Goal: Task Accomplishment & Management: Manage account settings

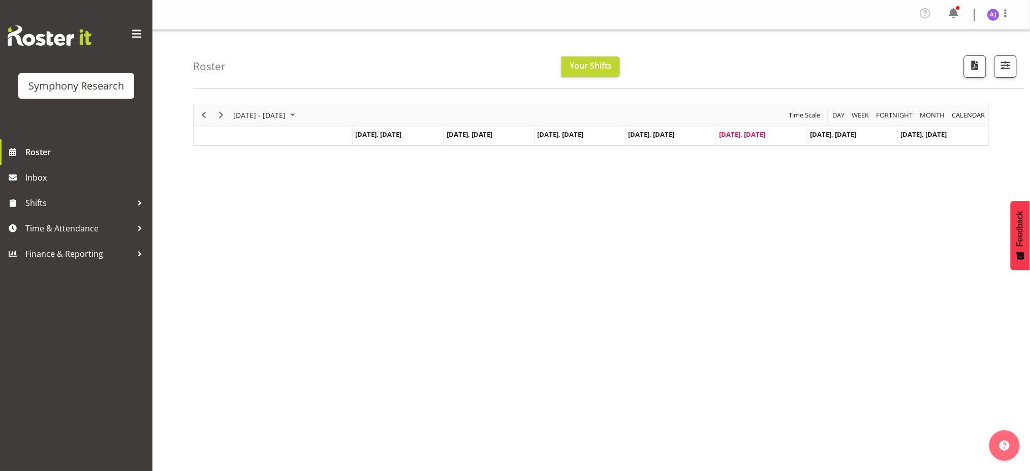
click at [216, 136] on div "Timeline Week of September 5, 2025" at bounding box center [273, 136] width 159 height 4
click at [37, 147] on span "Roster" at bounding box center [86, 151] width 122 height 15
click at [201, 138] on div at bounding box center [591, 125] width 797 height 42
click at [45, 155] on span "Roster" at bounding box center [86, 151] width 122 height 15
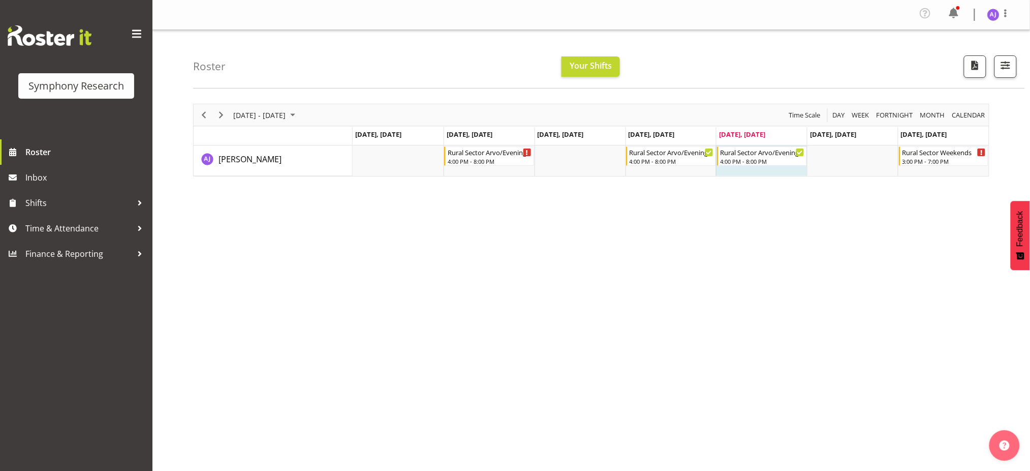
click at [877, 268] on div "September 01 - 07, 2025 Today Day Week Fortnight Month calendar Month Agenda Ti…" at bounding box center [611, 299] width 837 height 407
click at [218, 112] on span "Next" at bounding box center [221, 115] width 12 height 13
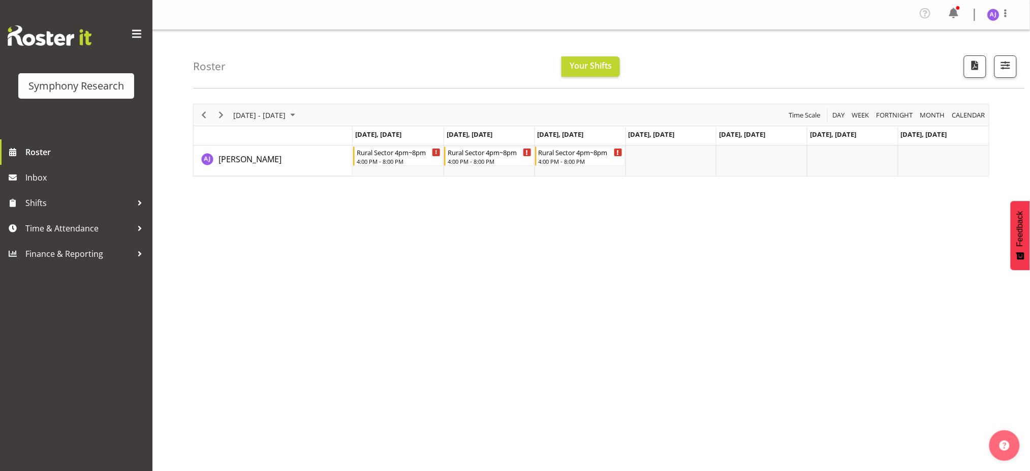
click at [542, 380] on div "September 08 - 14, 2025 Today Day Week Fortnight Month calendar Month Agenda Ti…" at bounding box center [611, 299] width 837 height 407
click at [60, 231] on span "Time & Attendance" at bounding box center [78, 228] width 107 height 15
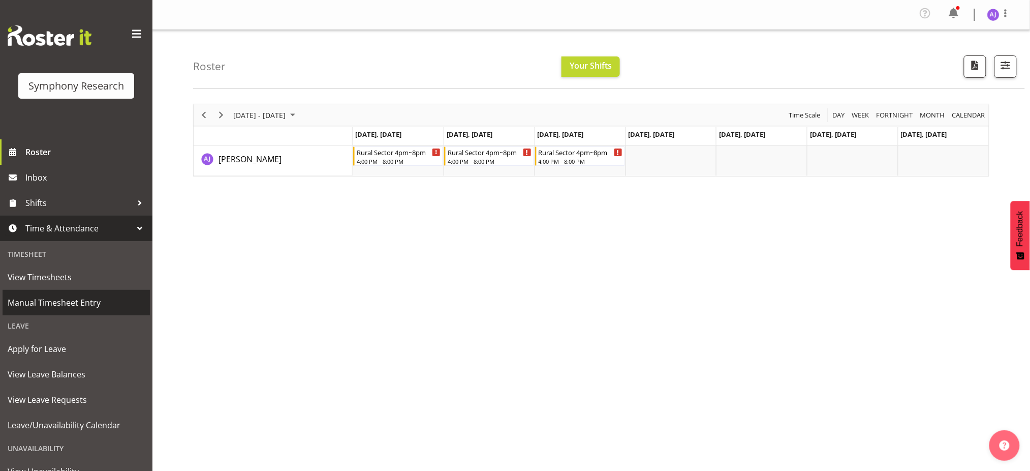
click at [60, 298] on span "Manual Timesheet Entry" at bounding box center [76, 302] width 137 height 15
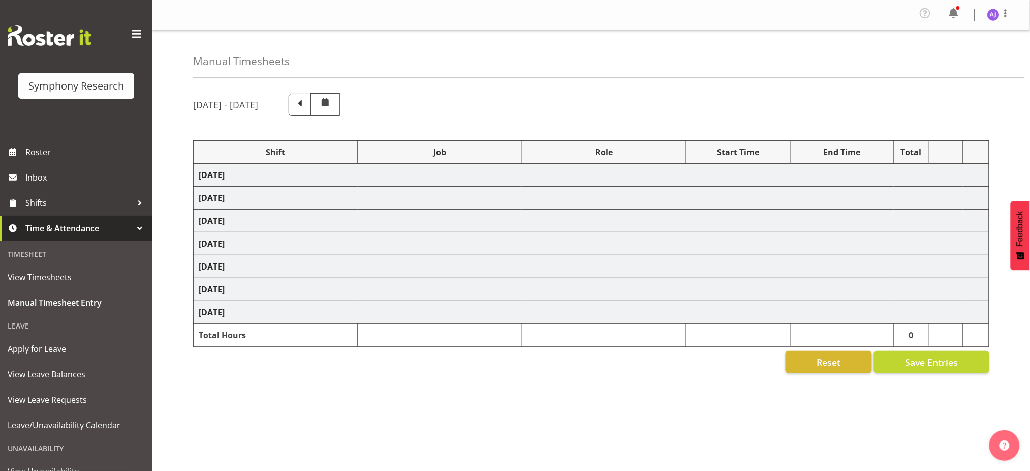
select select "48116"
select select "10587"
select select "48116"
select select "10587"
select select "47"
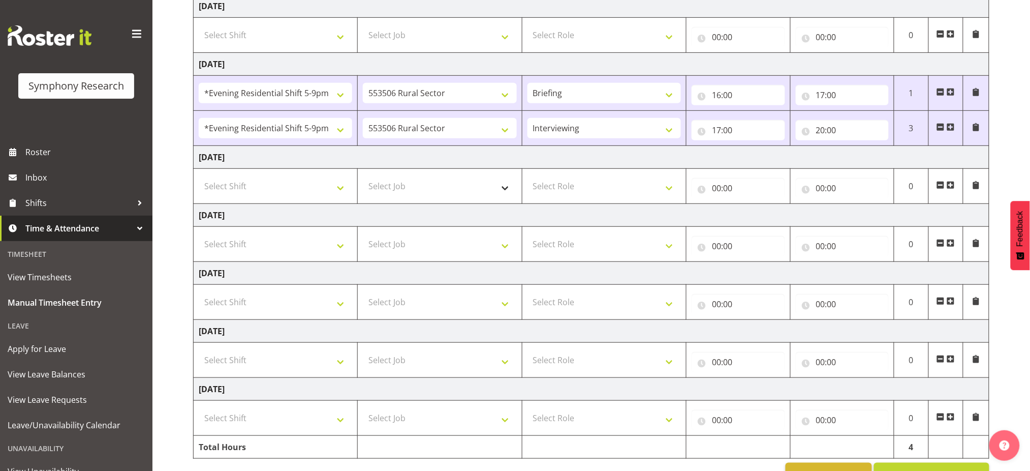
scroll to position [201, 0]
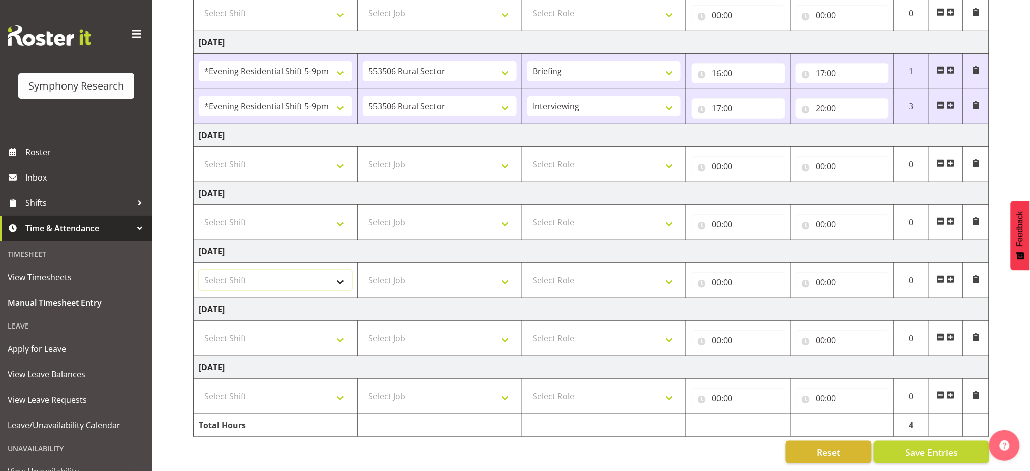
click at [328, 273] on select "Select Shift !!Weekend Residential (Roster IT Shift Label) *Business 9/10am ~ 4…" at bounding box center [276, 280] width 154 height 20
select select "48116"
click at [199, 270] on select "Select Shift !!Weekend Residential (Roster IT Shift Label) *Business 9/10am ~ 4…" at bounding box center [276, 280] width 154 height 20
click at [435, 270] on select "Select Job 550060 IF Admin 553492 World Poll Aus Wave 2 Main 2025 553493 World …" at bounding box center [440, 280] width 154 height 20
select select "10587"
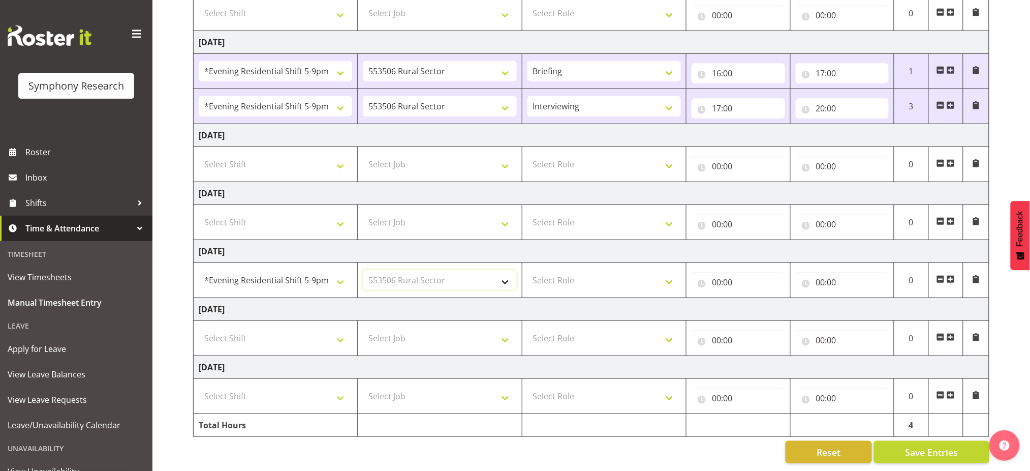
click at [363, 270] on select "Select Job 550060 IF Admin 553492 World Poll Aus Wave 2 Main 2025 553493 World …" at bounding box center [440, 280] width 154 height 20
click at [579, 274] on select "Select Role Briefing Interviewing" at bounding box center [605, 280] width 154 height 20
select select "47"
click at [528, 270] on select "Select Role Briefing Interviewing" at bounding box center [605, 280] width 154 height 20
click at [716, 272] on input "00:00" at bounding box center [738, 282] width 93 height 20
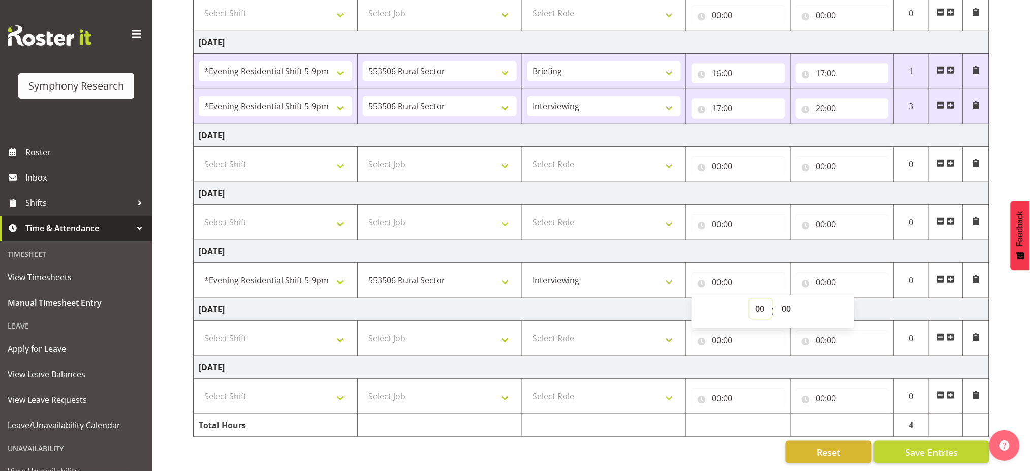
click at [755, 298] on select "00 01 02 03 04 05 06 07 08 09 10 11 12 13 14 15 16 17 18 19 20 21 22 23" at bounding box center [761, 308] width 23 height 20
click at [758, 298] on select "00 01 02 03 04 05 06 07 08 09 10 11 12 13 14 15 16 17 18 19 20 21 22 23" at bounding box center [761, 308] width 23 height 20
select select "17"
click at [750, 298] on select "00 01 02 03 04 05 06 07 08 09 10 11 12 13 14 15 16 17 18 19 20 21 22 23" at bounding box center [761, 308] width 23 height 20
type input "17:00"
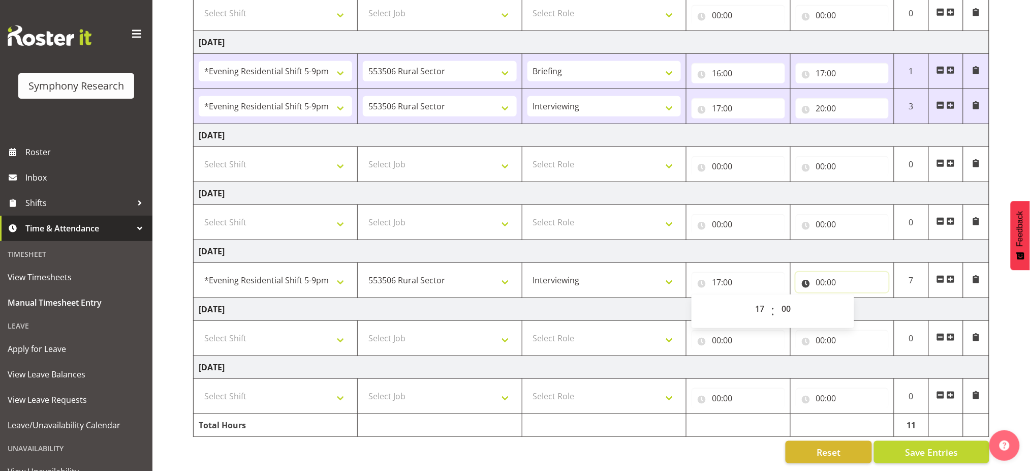
click at [823, 272] on input "00:00" at bounding box center [842, 282] width 93 height 20
click at [865, 298] on select "00 01 02 03 04 05 06 07 08 09 10 11 12 13 14 15 16 17 18 19 20 21 22 23" at bounding box center [865, 308] width 23 height 20
select select "20"
click at [854, 298] on select "00 01 02 03 04 05 06 07 08 09 10 11 12 13 14 15 16 17 18 19 20 21 22 23" at bounding box center [865, 308] width 23 height 20
type input "20:00"
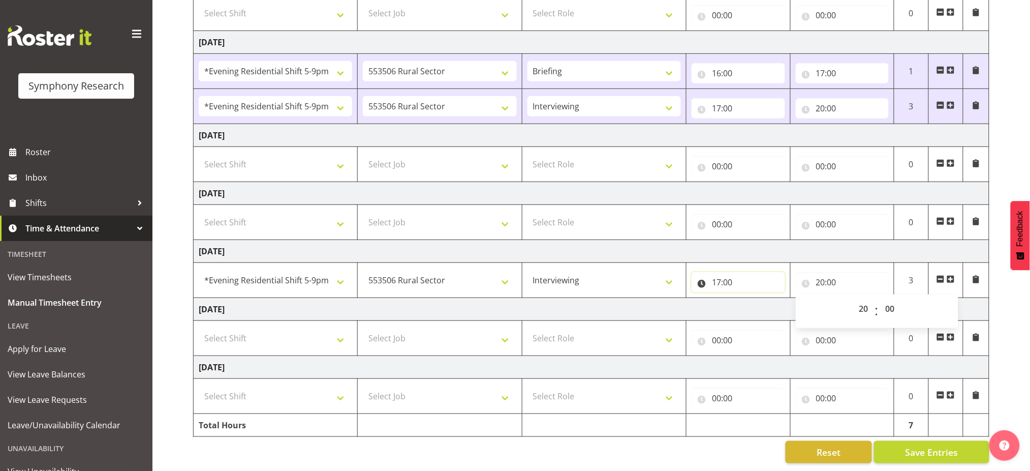
click at [718, 273] on input "17:00" at bounding box center [738, 282] width 93 height 20
click at [755, 299] on select "00 01 02 03 04 05 06 07 08 09 10 11 12 13 14 15 16 17 18 19 20 21 22 23" at bounding box center [761, 308] width 23 height 20
select select "16"
click at [750, 298] on select "00 01 02 03 04 05 06 07 08 09 10 11 12 13 14 15 16 17 18 19 20 21 22 23" at bounding box center [761, 308] width 23 height 20
type input "16:00"
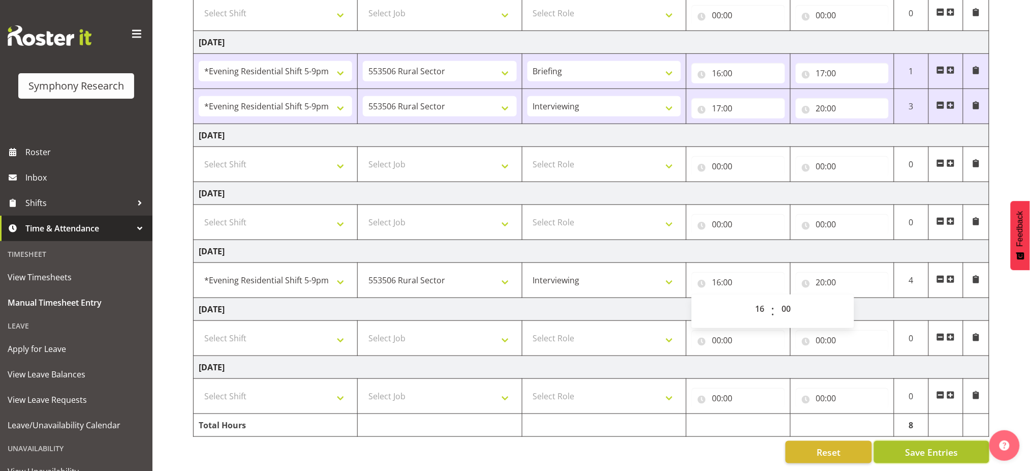
click at [928, 445] on span "Save Entries" at bounding box center [931, 451] width 53 height 13
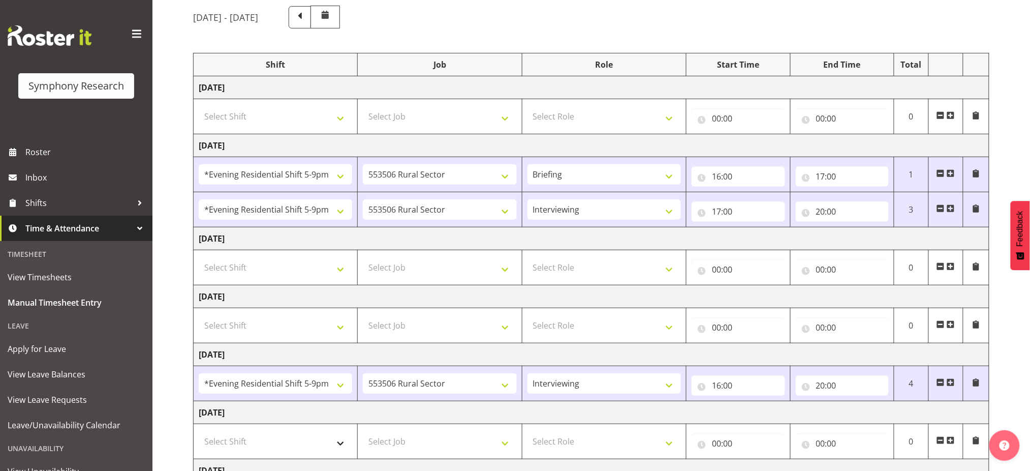
scroll to position [0, 0]
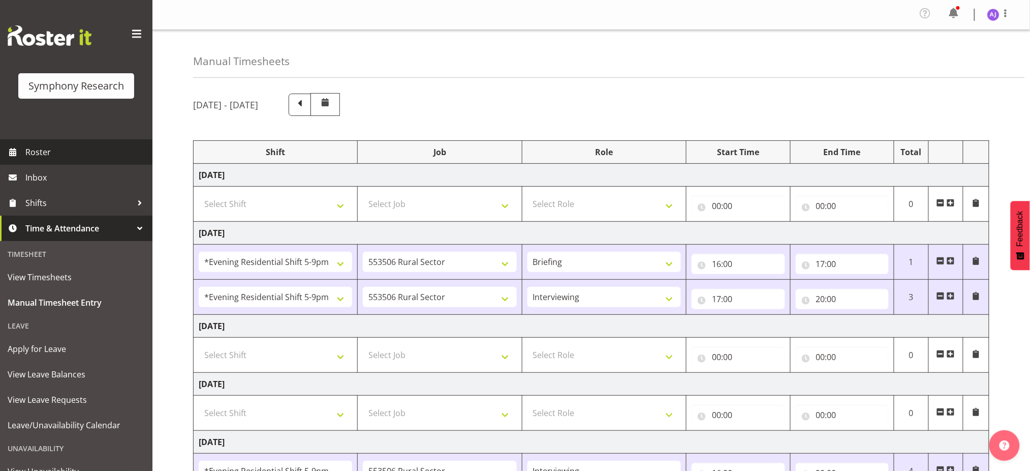
click at [37, 153] on span "Roster" at bounding box center [86, 151] width 122 height 15
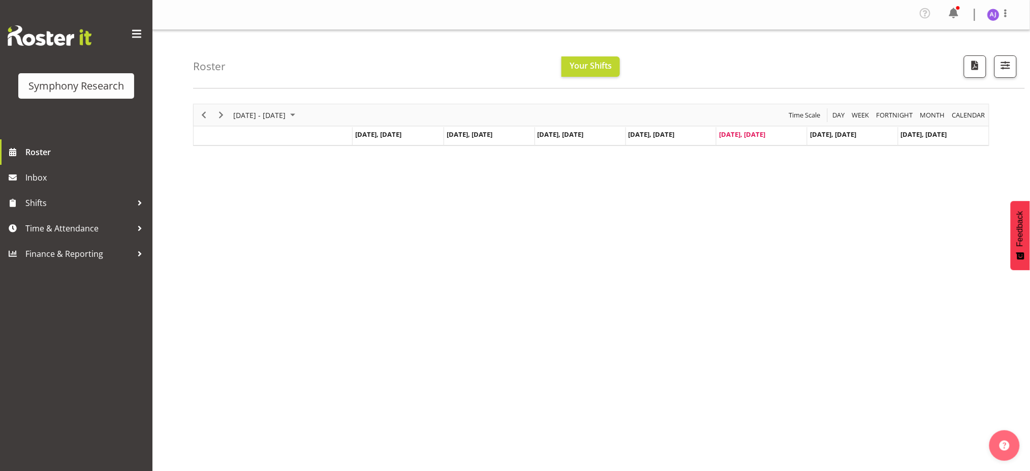
click at [217, 137] on div "Timeline Week of September 5, 2025" at bounding box center [273, 136] width 159 height 4
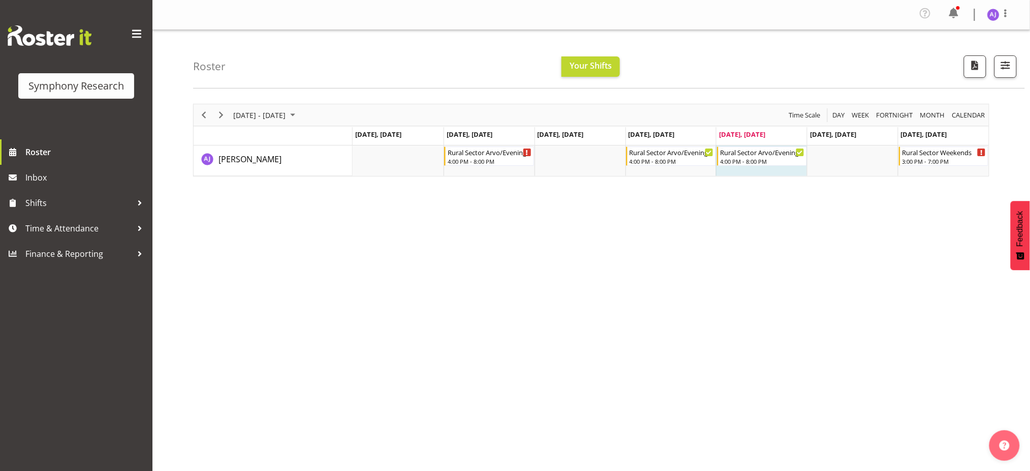
click at [903, 234] on div "September 01 - 07, 2025 Today Day Week Fortnight Month calendar Month Agenda Ti…" at bounding box center [611, 299] width 837 height 407
click at [220, 116] on span "Next" at bounding box center [221, 115] width 12 height 13
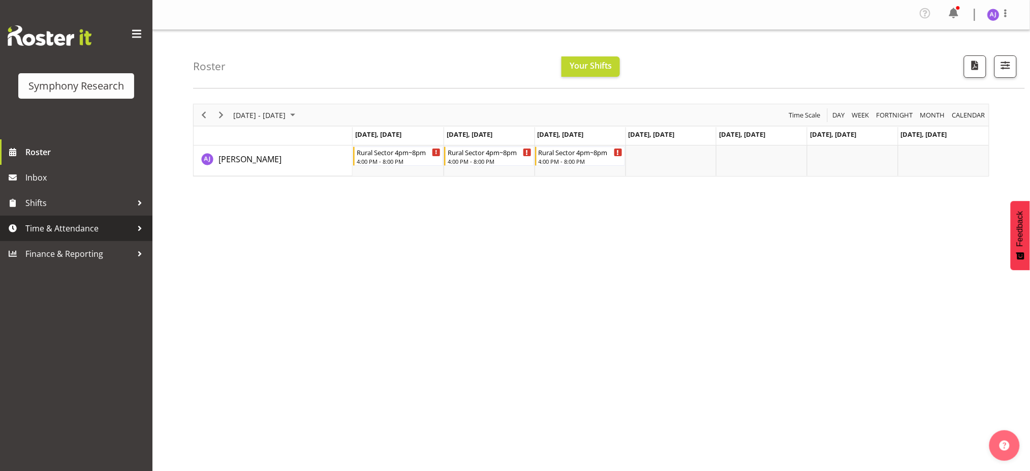
click at [54, 232] on span "Time & Attendance" at bounding box center [78, 228] width 107 height 15
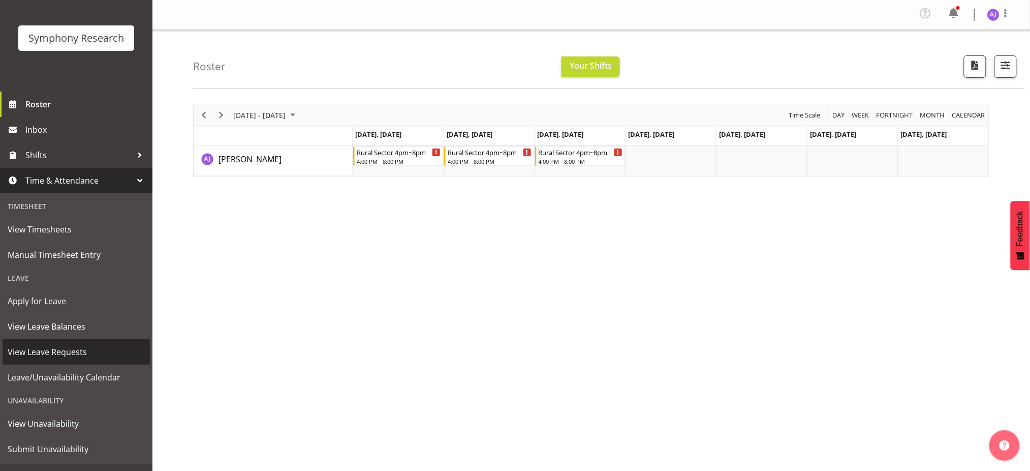
scroll to position [68, 0]
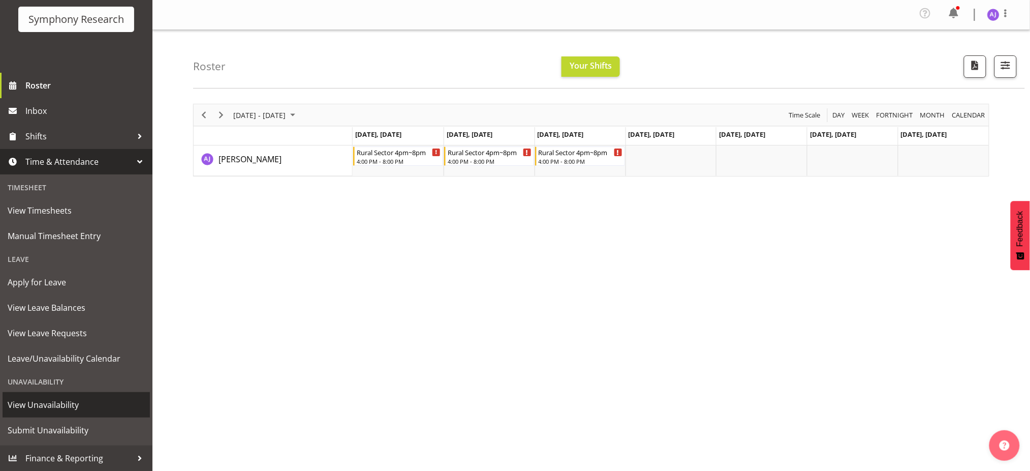
click at [44, 404] on span "View Unavailability" at bounding box center [76, 404] width 137 height 15
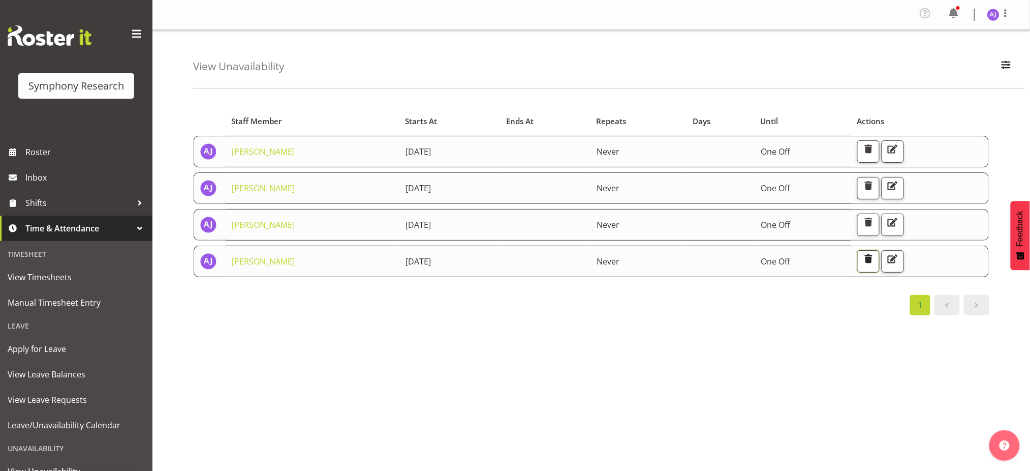
click at [875, 258] on span "button" at bounding box center [868, 258] width 13 height 13
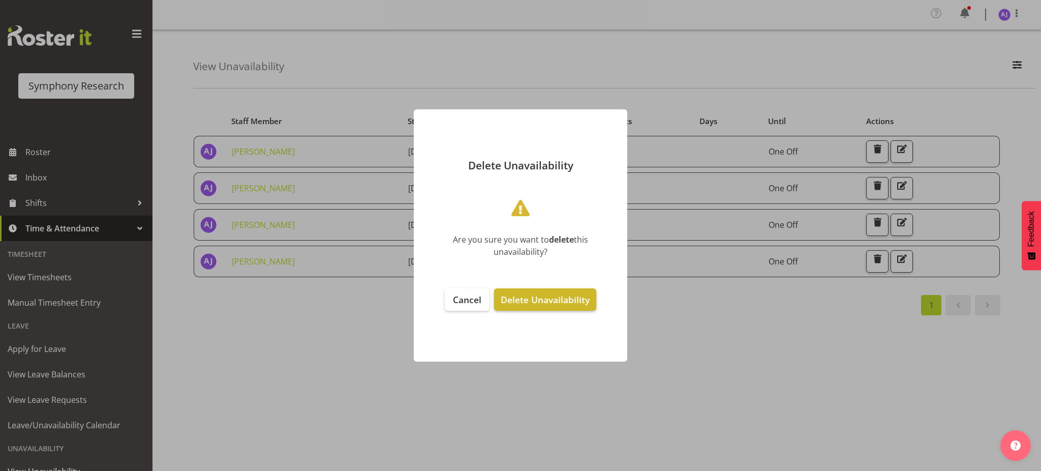
click at [527, 300] on span "Delete Unavailability" at bounding box center [545, 299] width 89 height 12
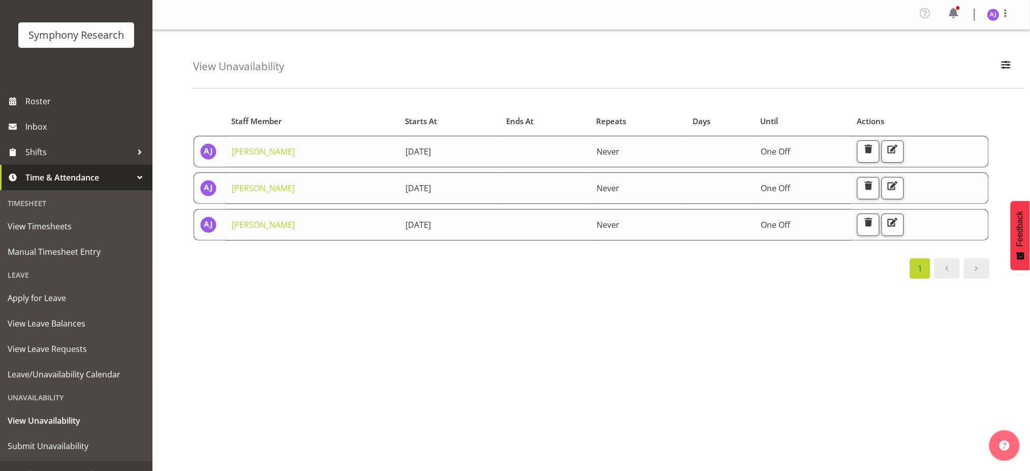
scroll to position [68, 0]
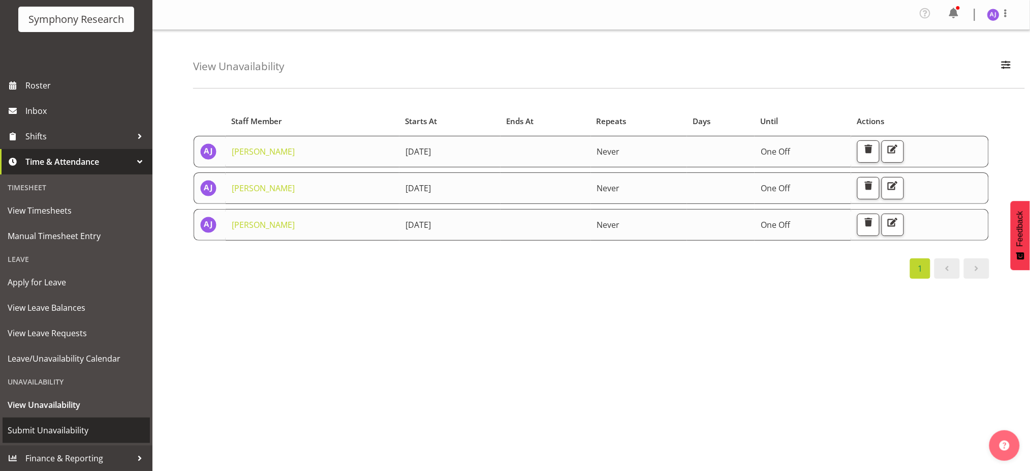
click at [44, 431] on span "Submit Unavailability" at bounding box center [76, 429] width 137 height 15
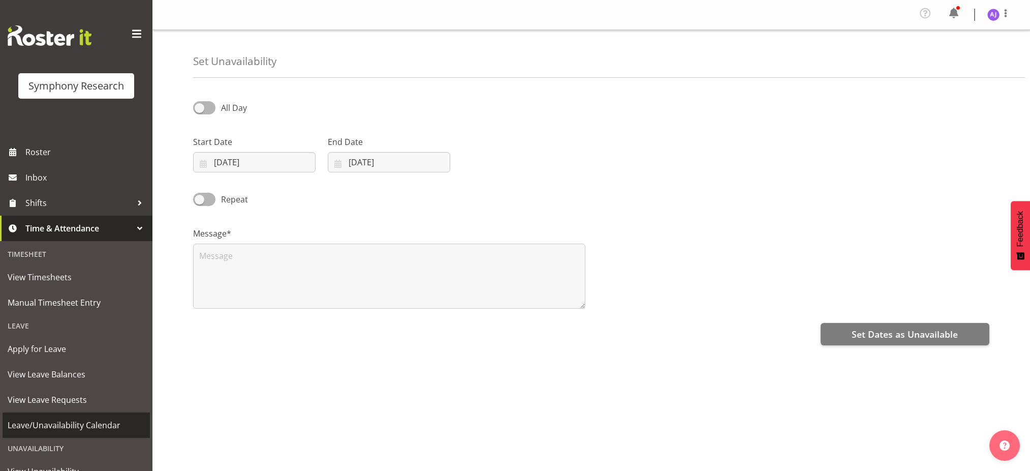
select select "8"
select select "2025"
click at [204, 162] on input "05/09/2025" at bounding box center [254, 162] width 123 height 20
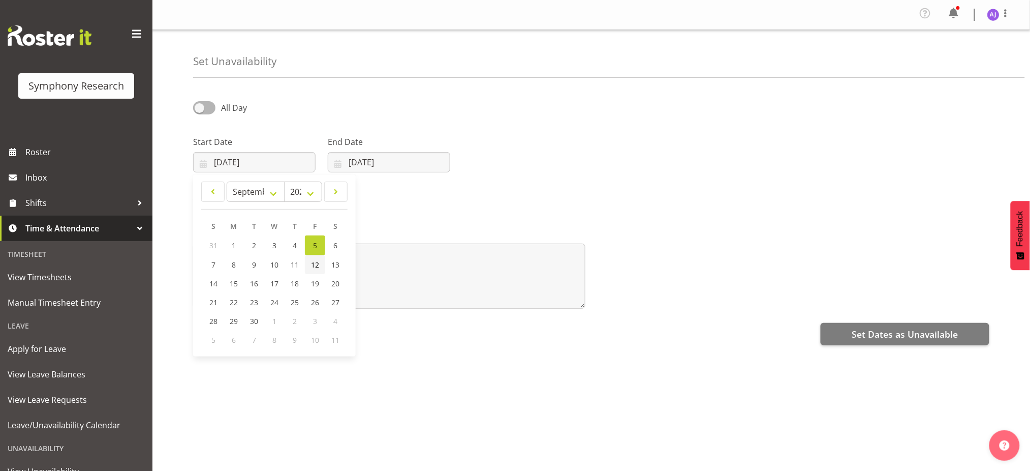
click at [313, 264] on span "12" at bounding box center [315, 265] width 8 height 10
type input "12/09/2025"
click at [337, 164] on input "05/09/2025" at bounding box center [389, 162] width 123 height 20
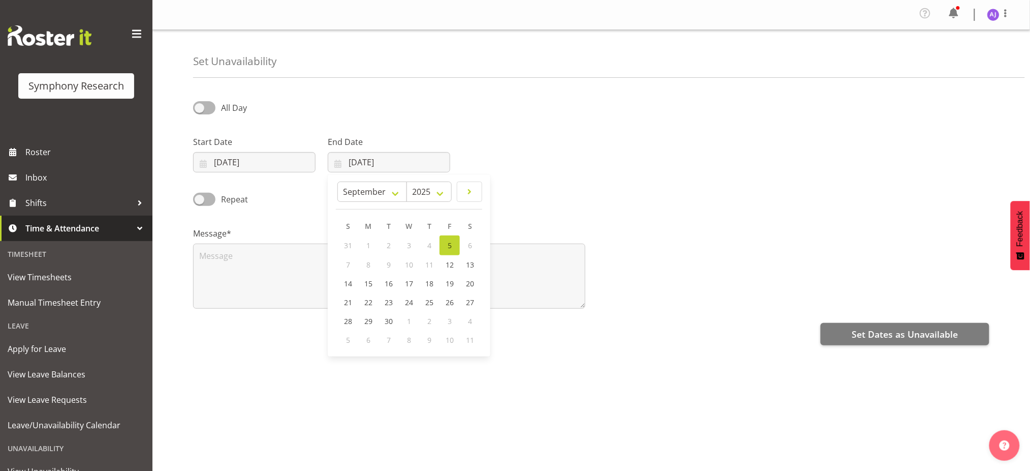
click at [367, 260] on span "8" at bounding box center [369, 265] width 4 height 10
click at [447, 267] on span "12" at bounding box center [450, 265] width 8 height 10
type input "12/09/2025"
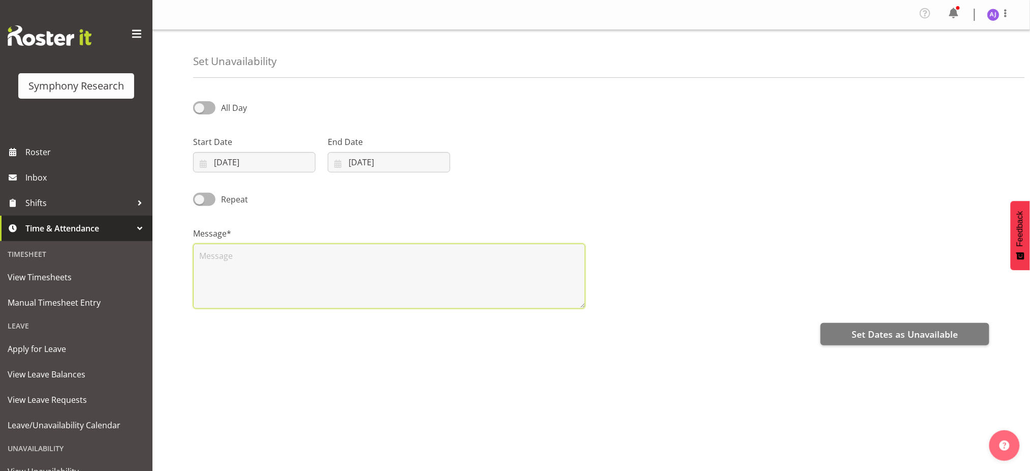
click at [321, 266] on textarea at bounding box center [389, 276] width 392 height 65
type textarea "UA"
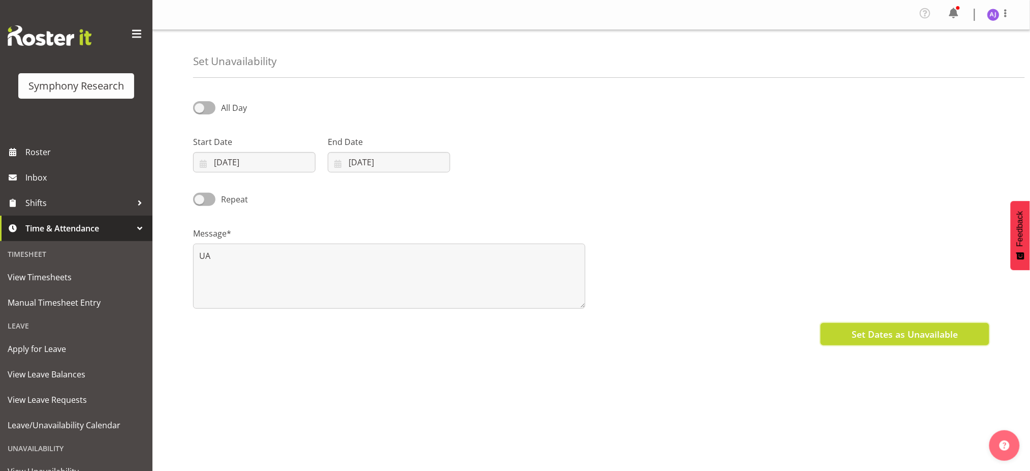
click at [879, 329] on span "Set Dates as Unavailable" at bounding box center [905, 333] width 106 height 13
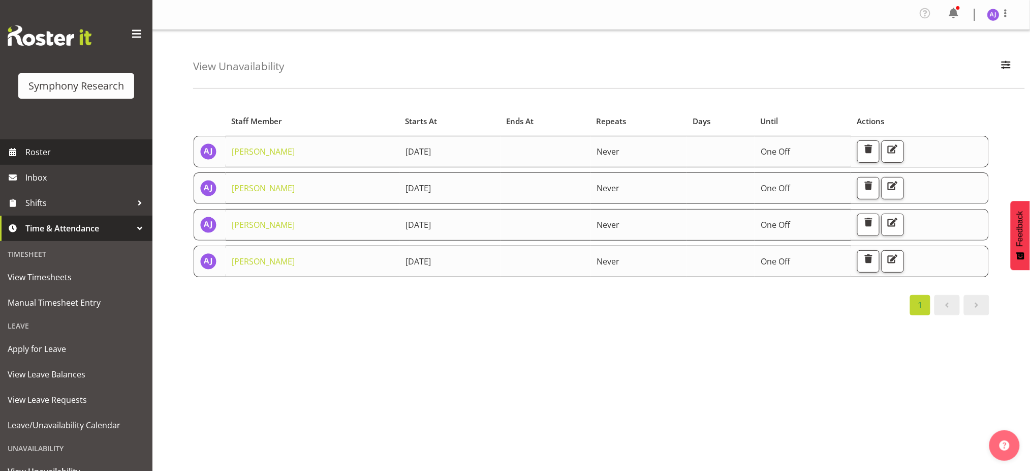
click at [28, 153] on span "Roster" at bounding box center [86, 151] width 122 height 15
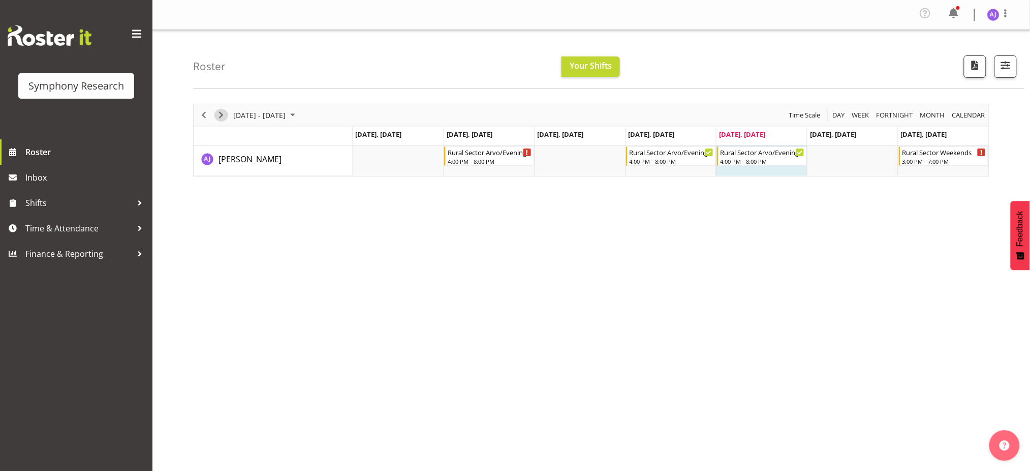
click at [222, 116] on span "Next" at bounding box center [221, 115] width 12 height 13
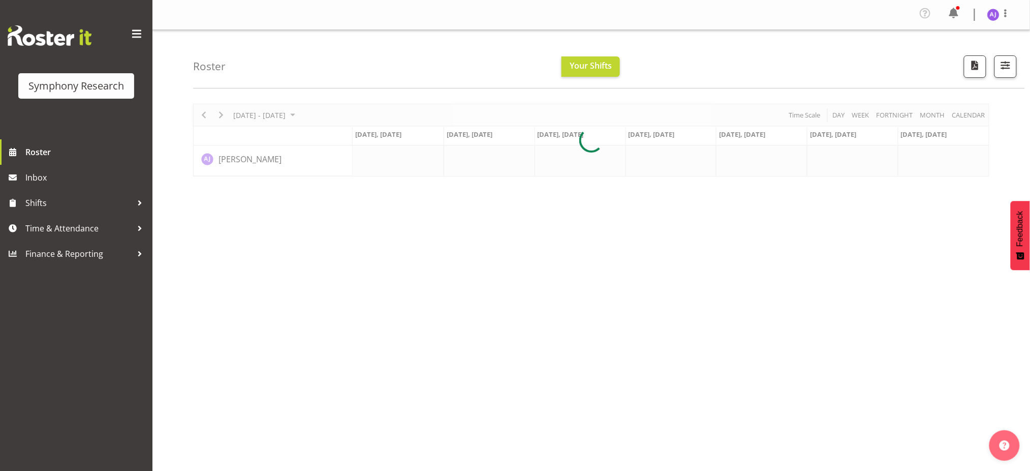
click at [287, 161] on div at bounding box center [591, 140] width 797 height 73
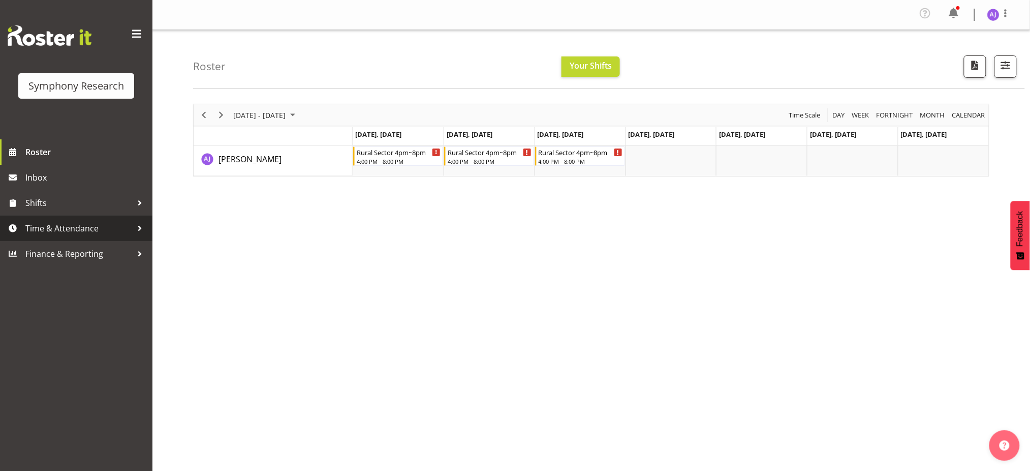
click at [115, 230] on span "Time & Attendance" at bounding box center [78, 228] width 107 height 15
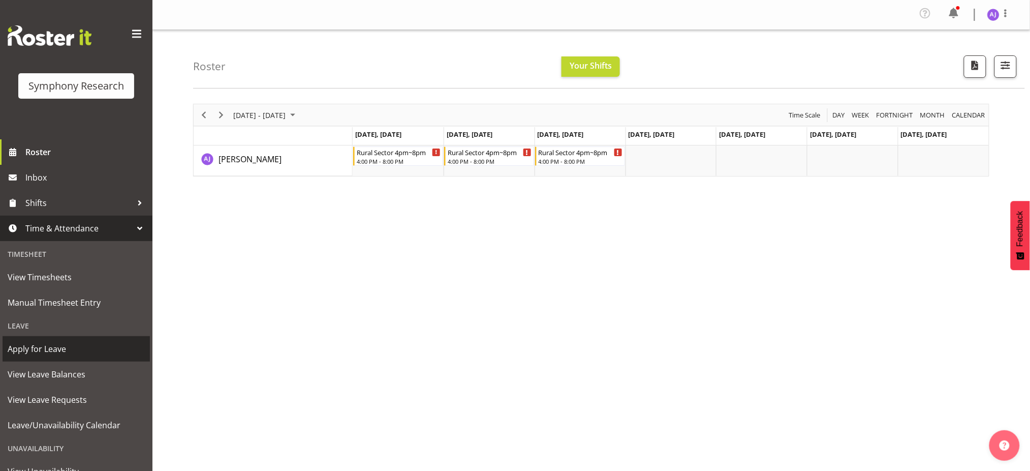
scroll to position [68, 0]
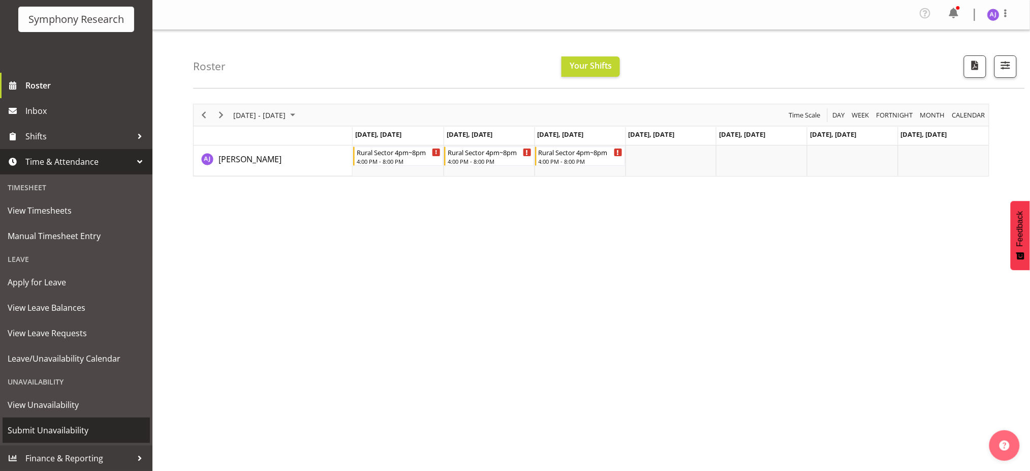
click at [58, 429] on span "Submit Unavailability" at bounding box center [76, 429] width 137 height 15
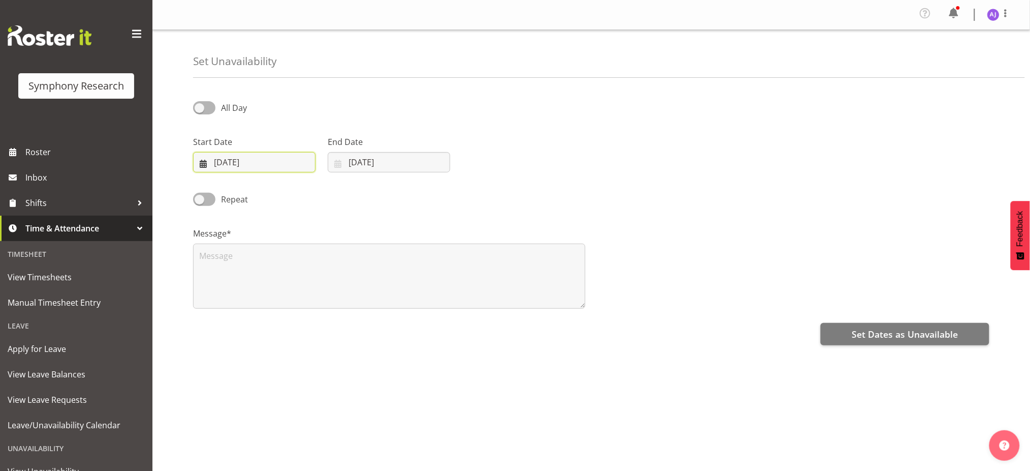
click at [201, 163] on input "[DATE]" at bounding box center [254, 162] width 123 height 20
click at [552, 150] on div "Start Date [DATE] January February March April May June July August September O…" at bounding box center [591, 149] width 809 height 57
click at [40, 149] on span "Roster" at bounding box center [86, 151] width 122 height 15
